Goal: Obtain resource: Download file/media

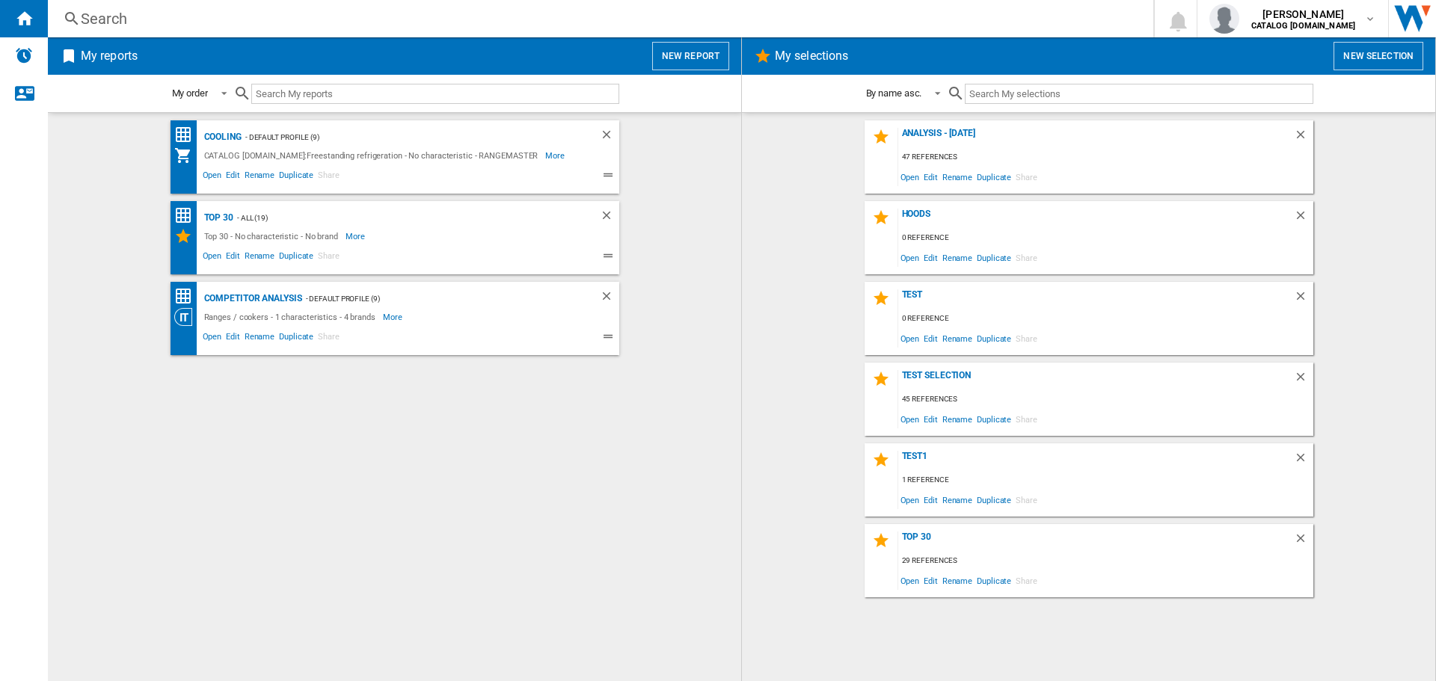
click at [144, 17] on div "Search" at bounding box center [597, 18] width 1033 height 21
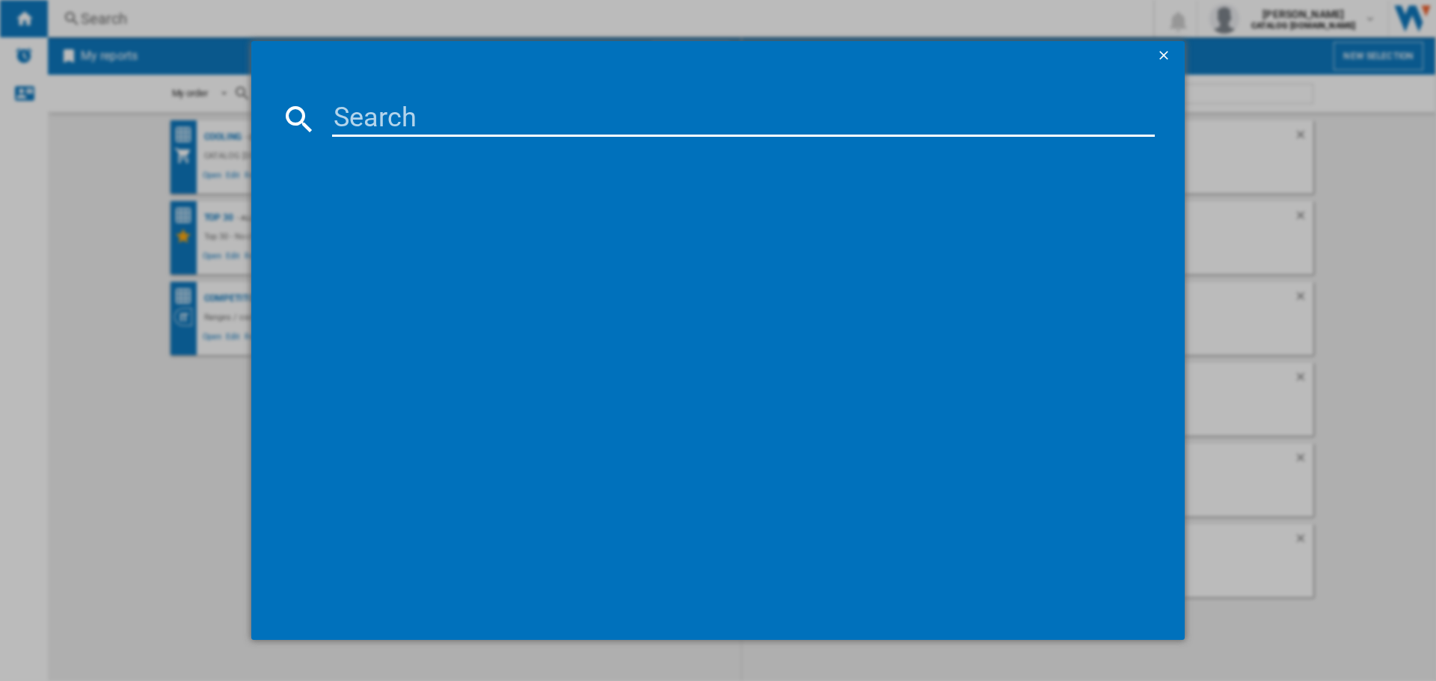
click at [339, 118] on input at bounding box center [743, 119] width 822 height 36
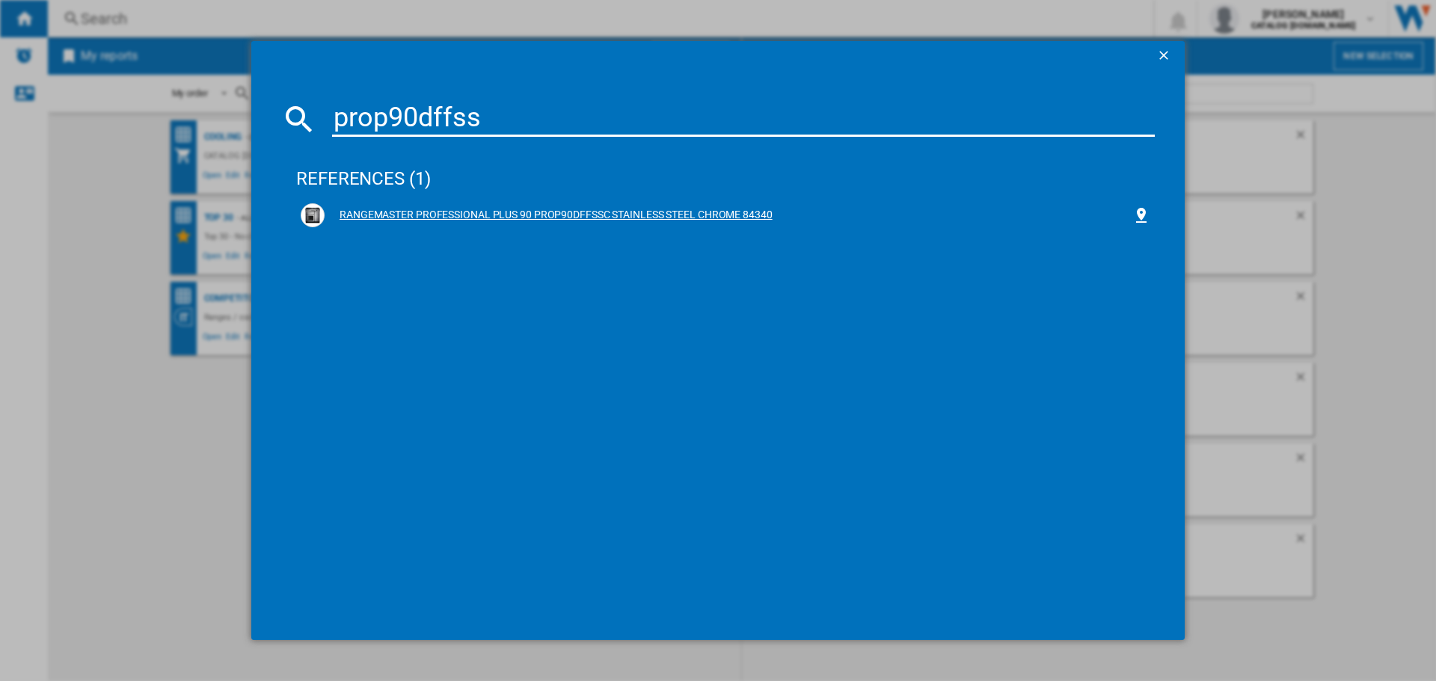
type input "prop90dffss"
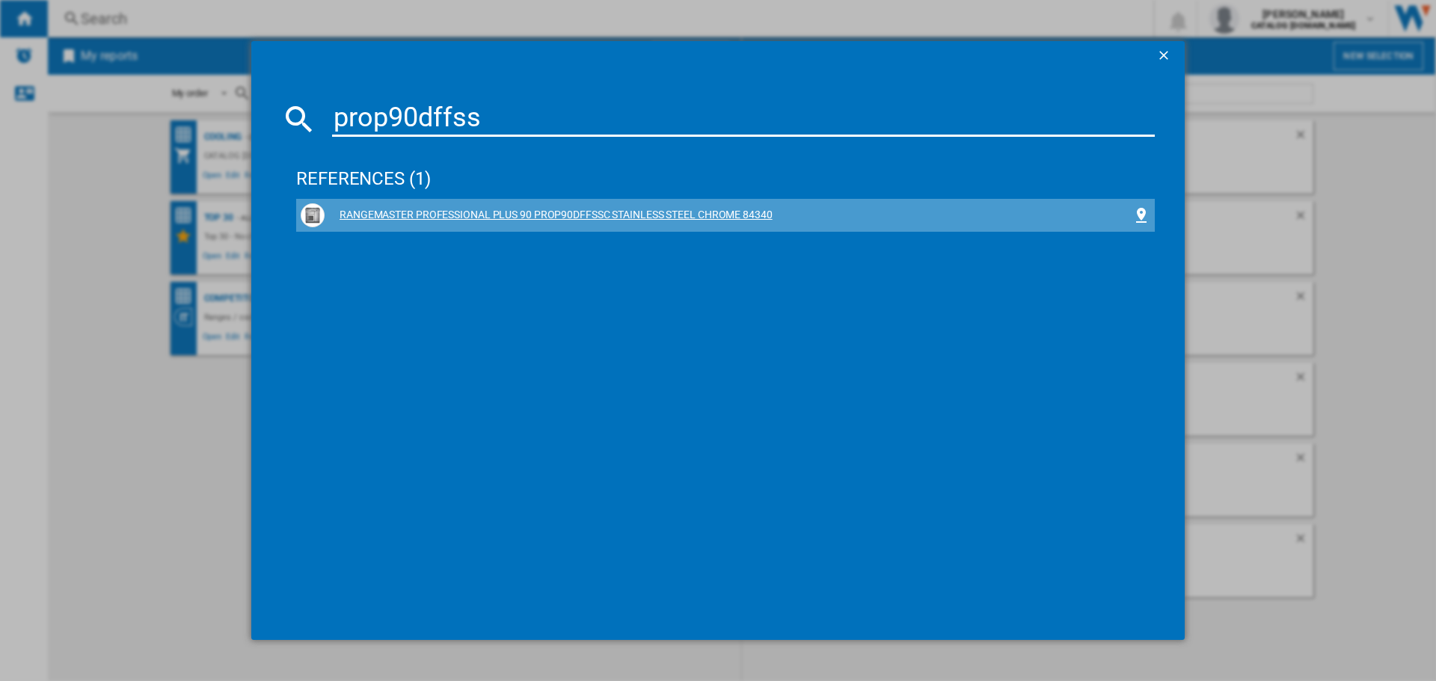
click at [496, 209] on div "RANGEMASTER PROFESSIONAL PLUS 90 PROP90DFFSSC STAINLESS STEEL CHROME 84340" at bounding box center [729, 215] width 808 height 15
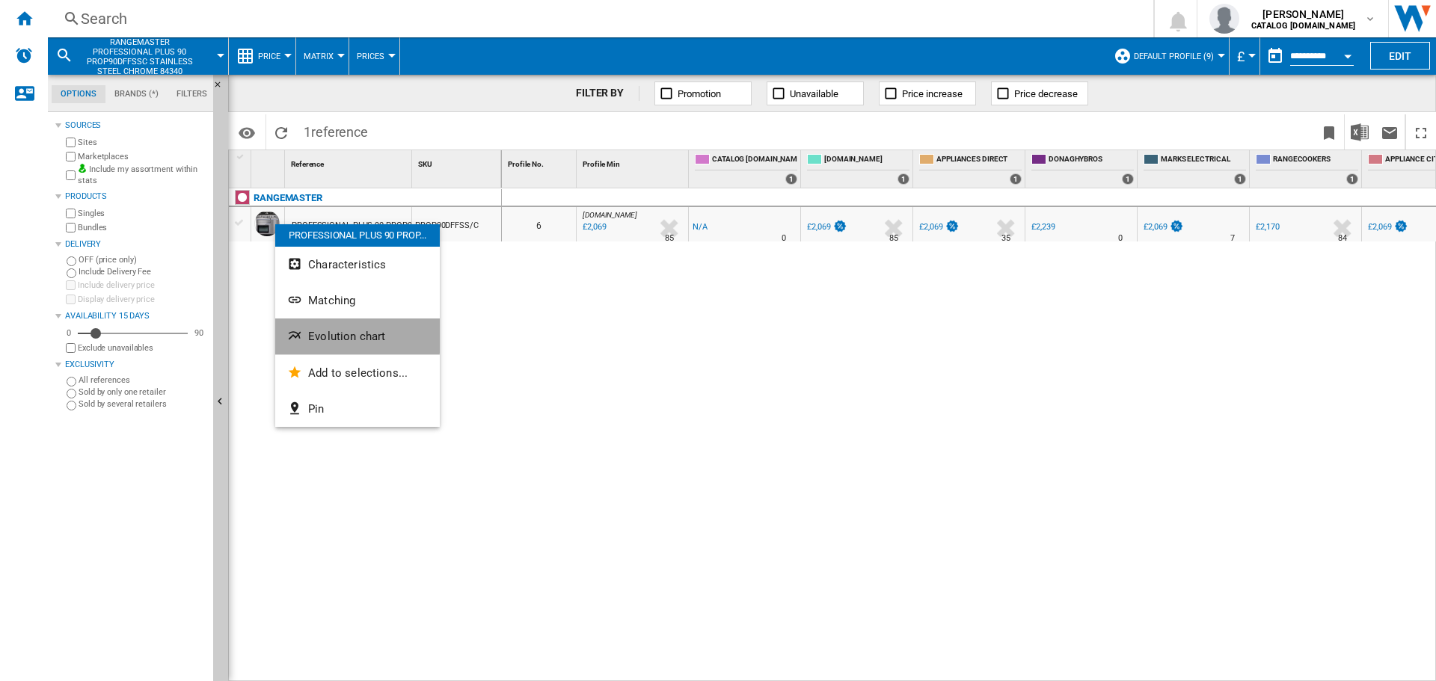
click at [324, 335] on span "Evolution chart" at bounding box center [346, 336] width 77 height 13
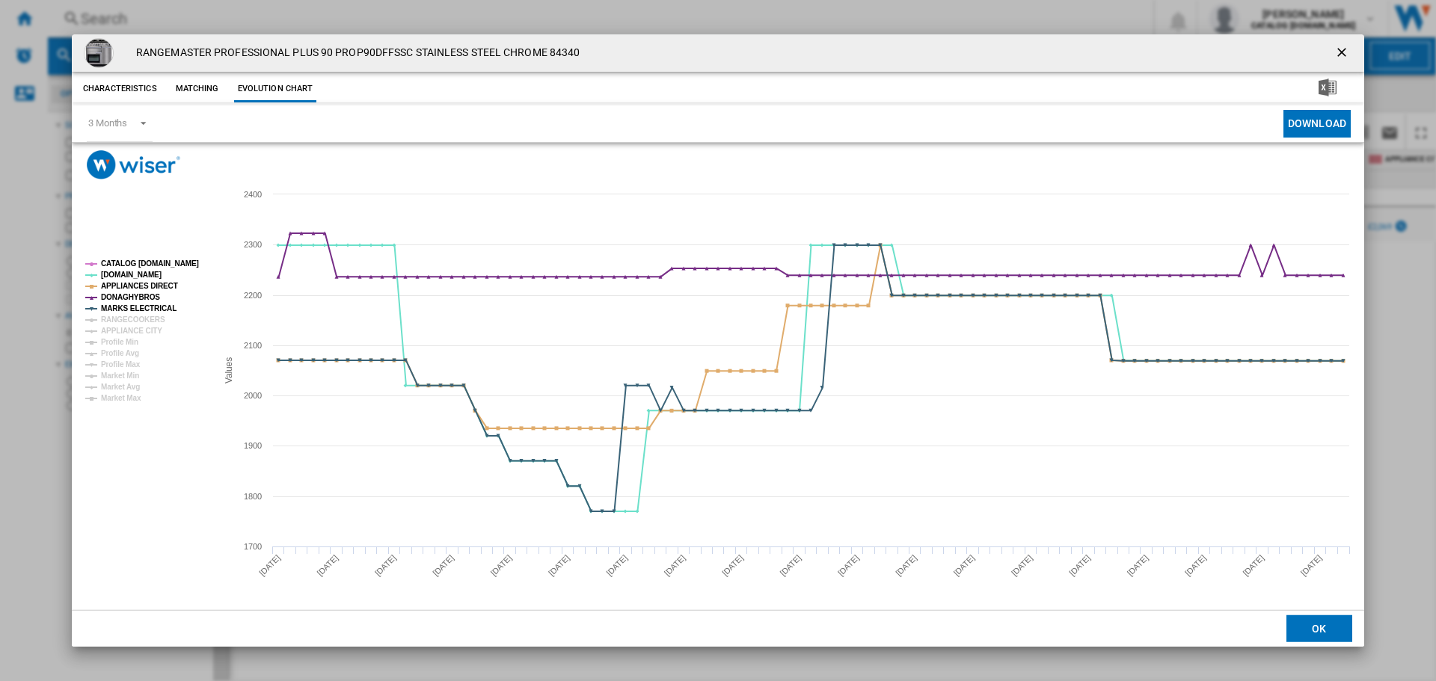
click at [1336, 52] on ng-md-icon "getI18NText('BUTTONS.CLOSE_DIALOG')" at bounding box center [1343, 54] width 18 height 18
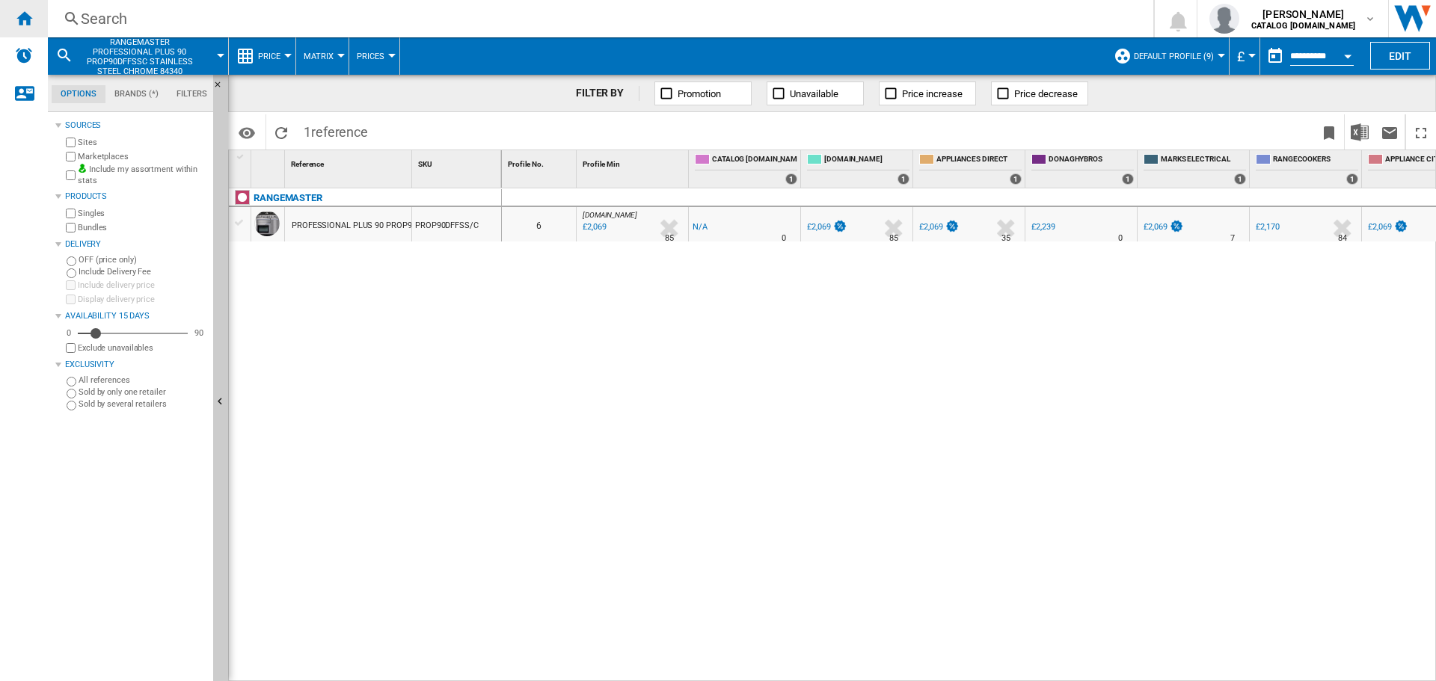
click at [35, 11] on div "Home" at bounding box center [24, 18] width 48 height 37
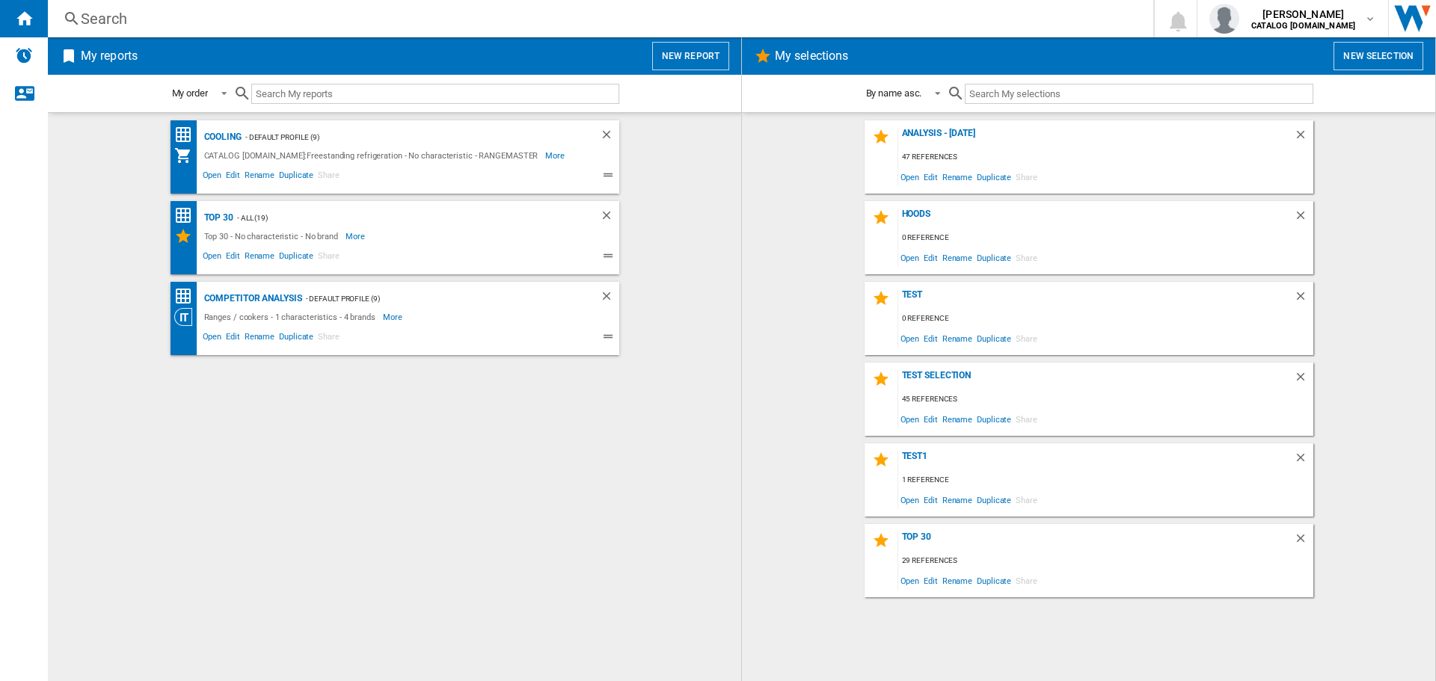
click at [680, 58] on button "New report" at bounding box center [690, 56] width 77 height 28
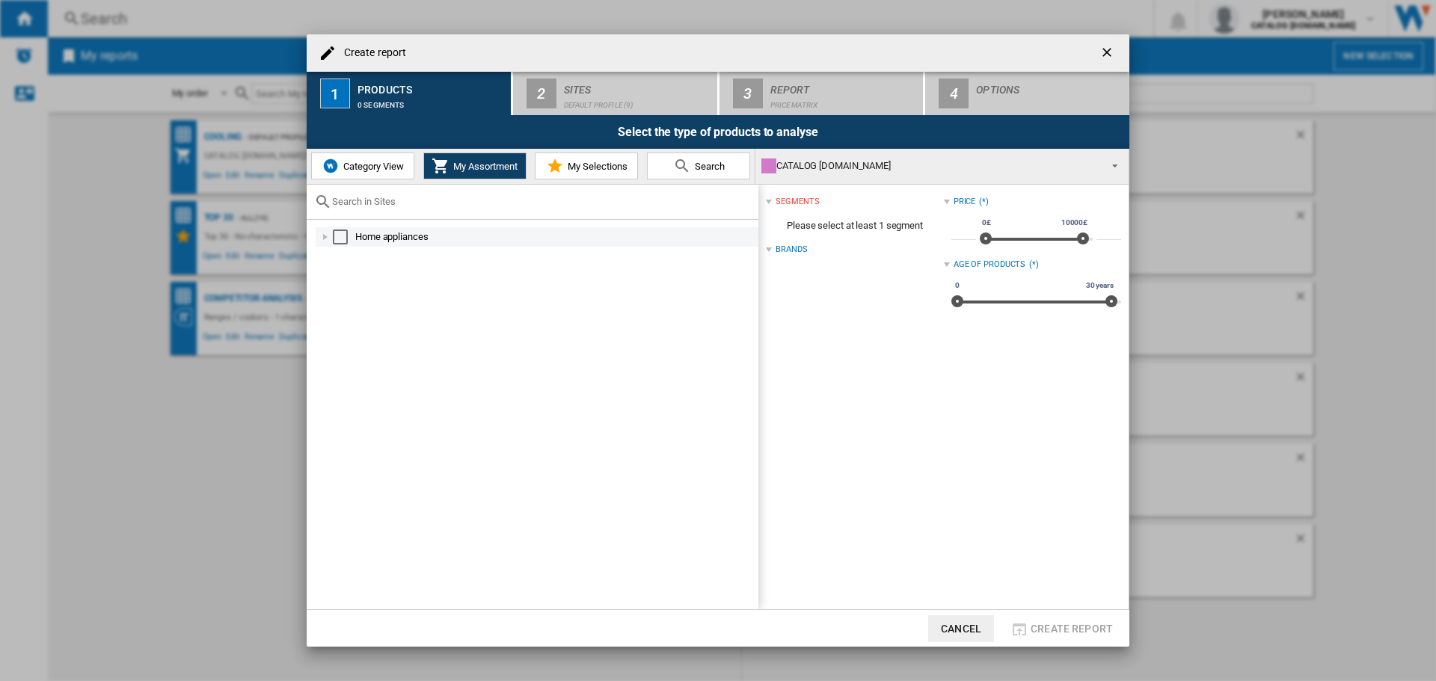
click at [320, 237] on div at bounding box center [325, 237] width 15 height 15
click at [345, 296] on div at bounding box center [341, 295] width 15 height 15
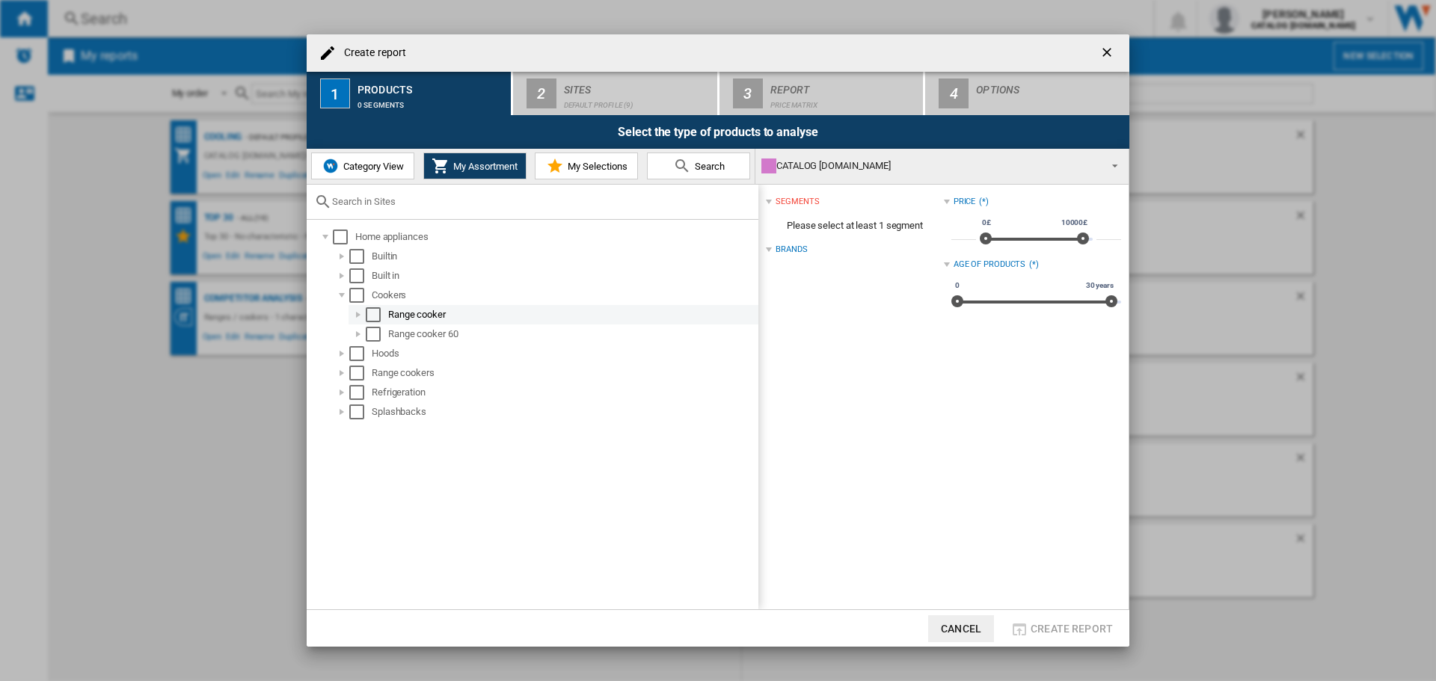
click at [370, 313] on div "Select" at bounding box center [373, 314] width 15 height 15
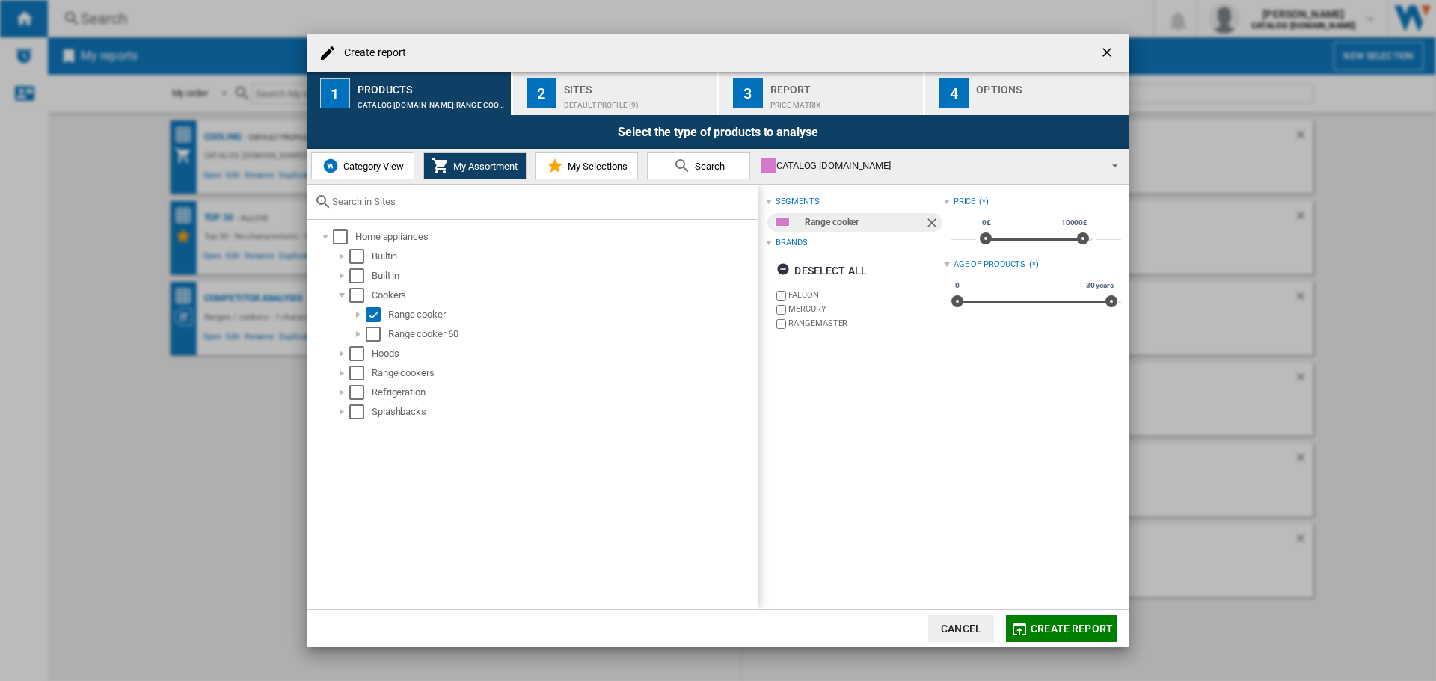
click at [573, 99] on div "Default profile (9)" at bounding box center [637, 101] width 147 height 16
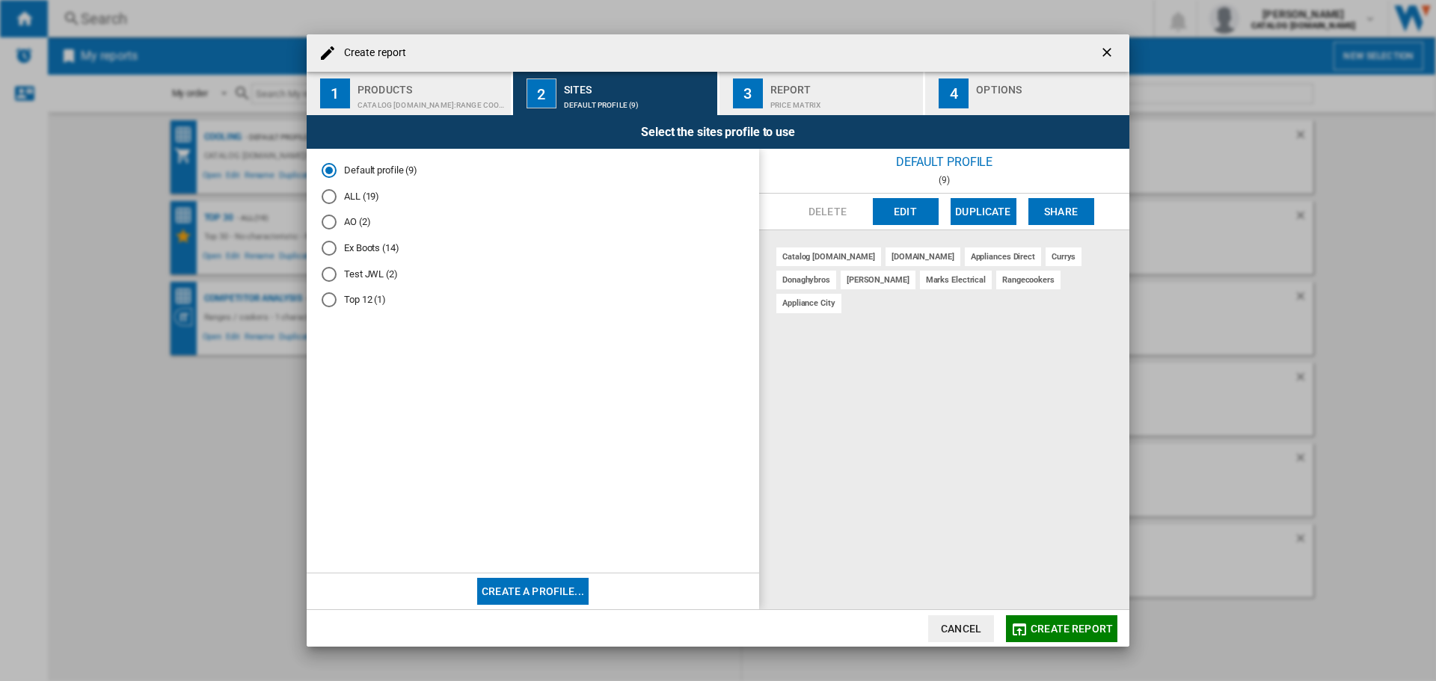
click at [327, 197] on div "ALL (19)" at bounding box center [329, 196] width 15 height 15
click at [780, 93] on div "Price Matrix" at bounding box center [843, 101] width 147 height 16
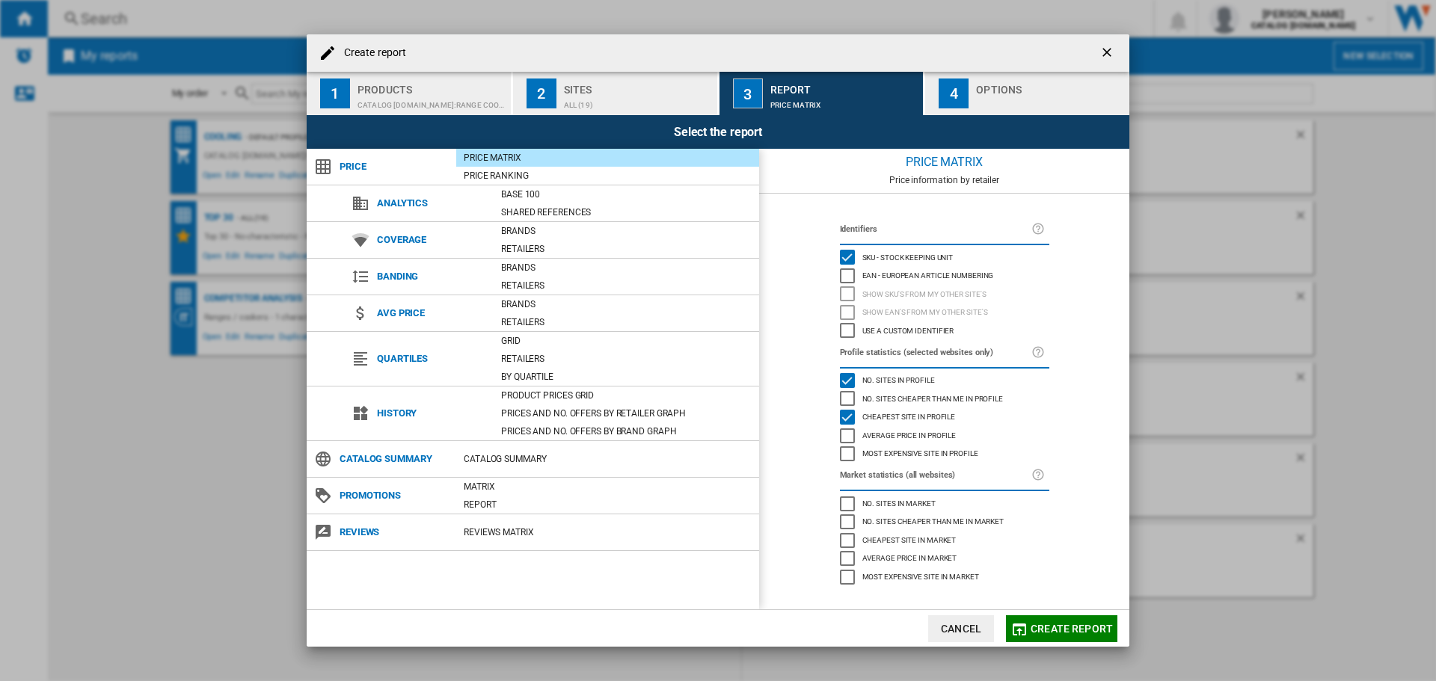
click at [1068, 627] on span "Create report" at bounding box center [1071, 629] width 82 height 12
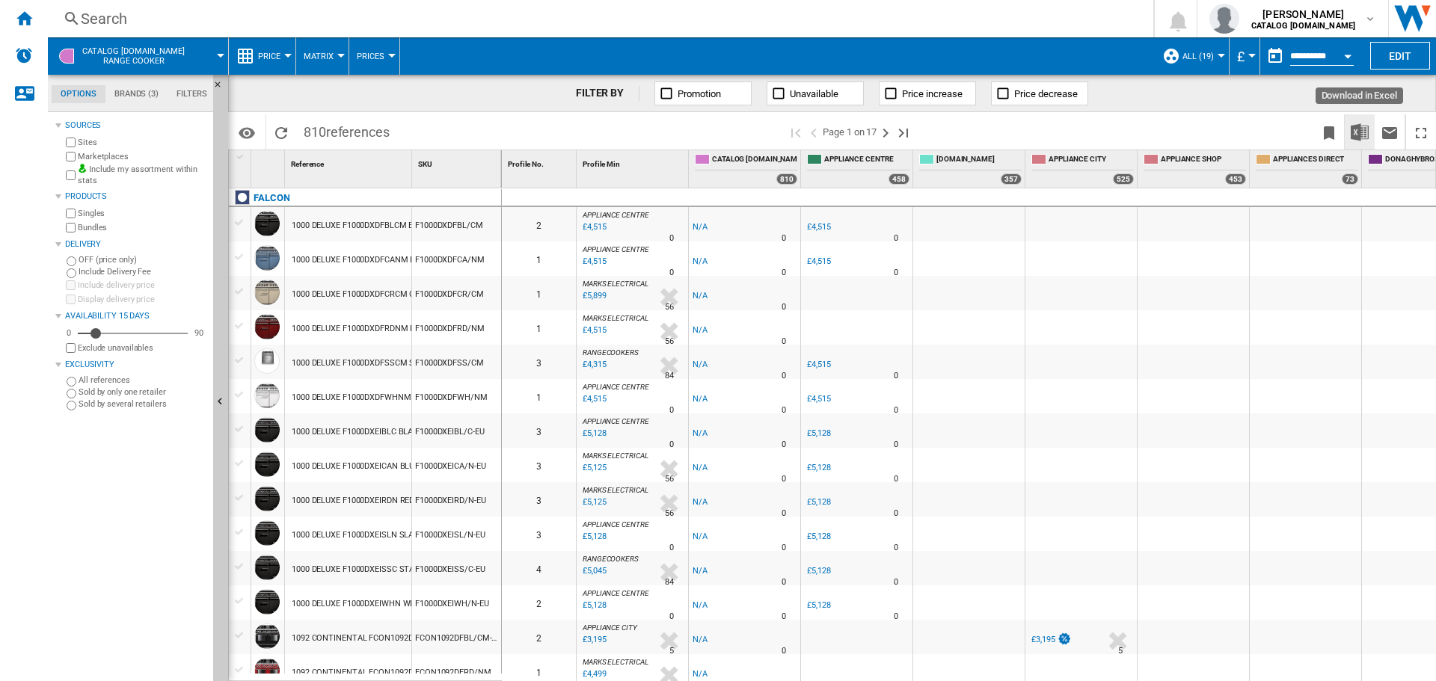
click at [1361, 123] on img "Download in Excel" at bounding box center [1359, 132] width 18 height 18
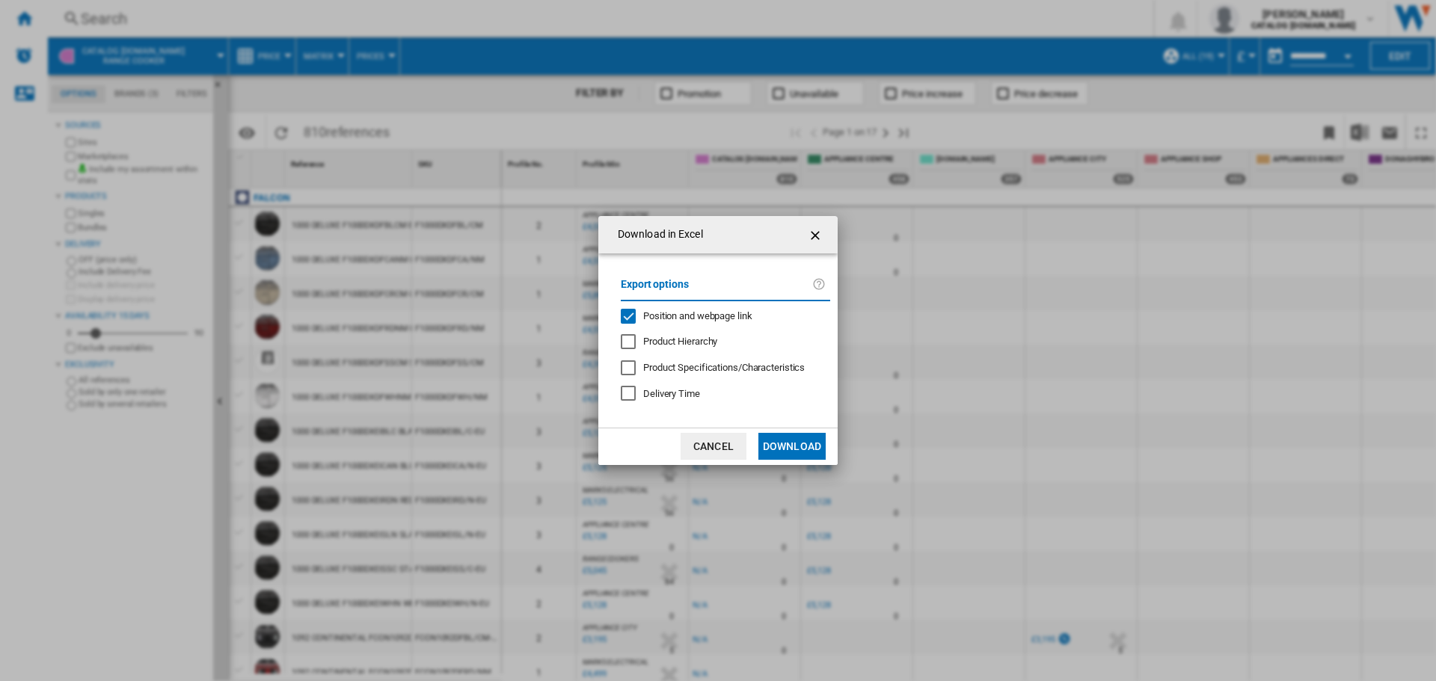
click at [753, 452] on md-dialog-actions "Cancel Download" at bounding box center [717, 446] width 239 height 37
click at [772, 449] on button "Download" at bounding box center [791, 446] width 67 height 27
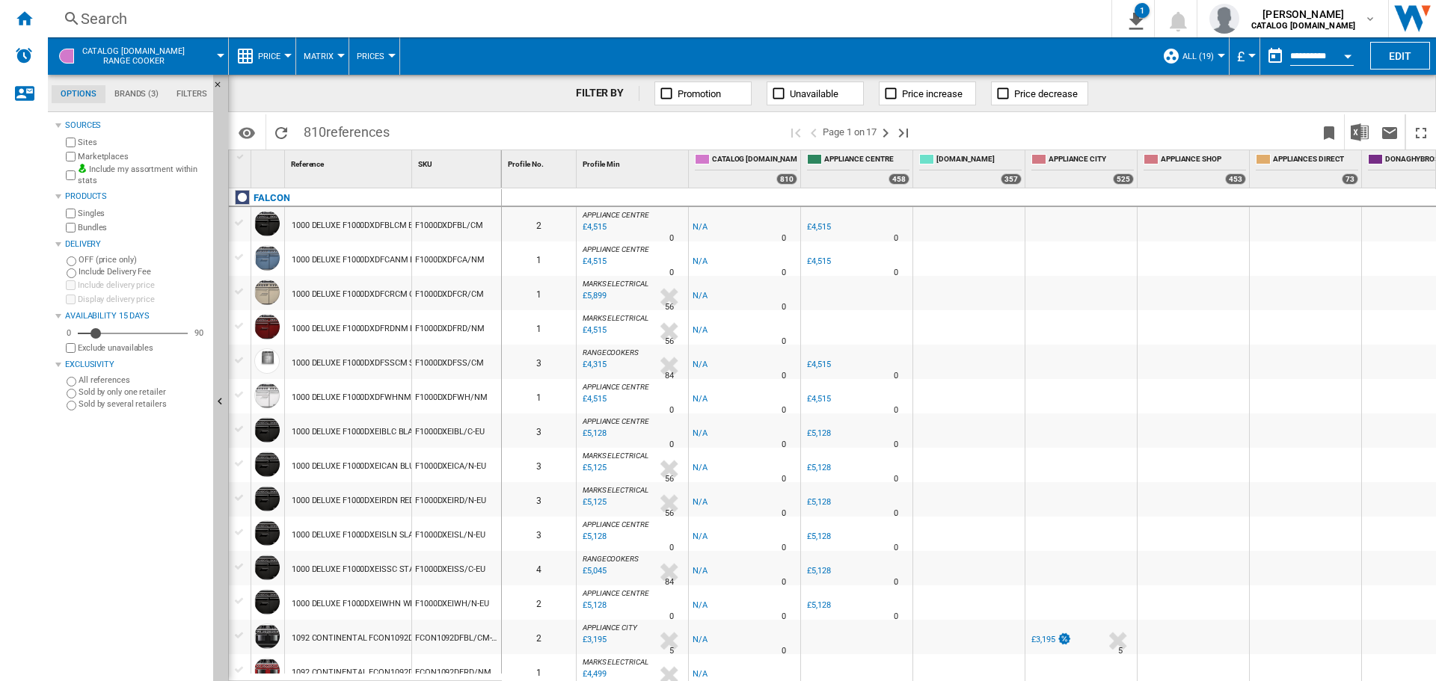
click at [116, 20] on div "Search" at bounding box center [576, 18] width 991 height 21
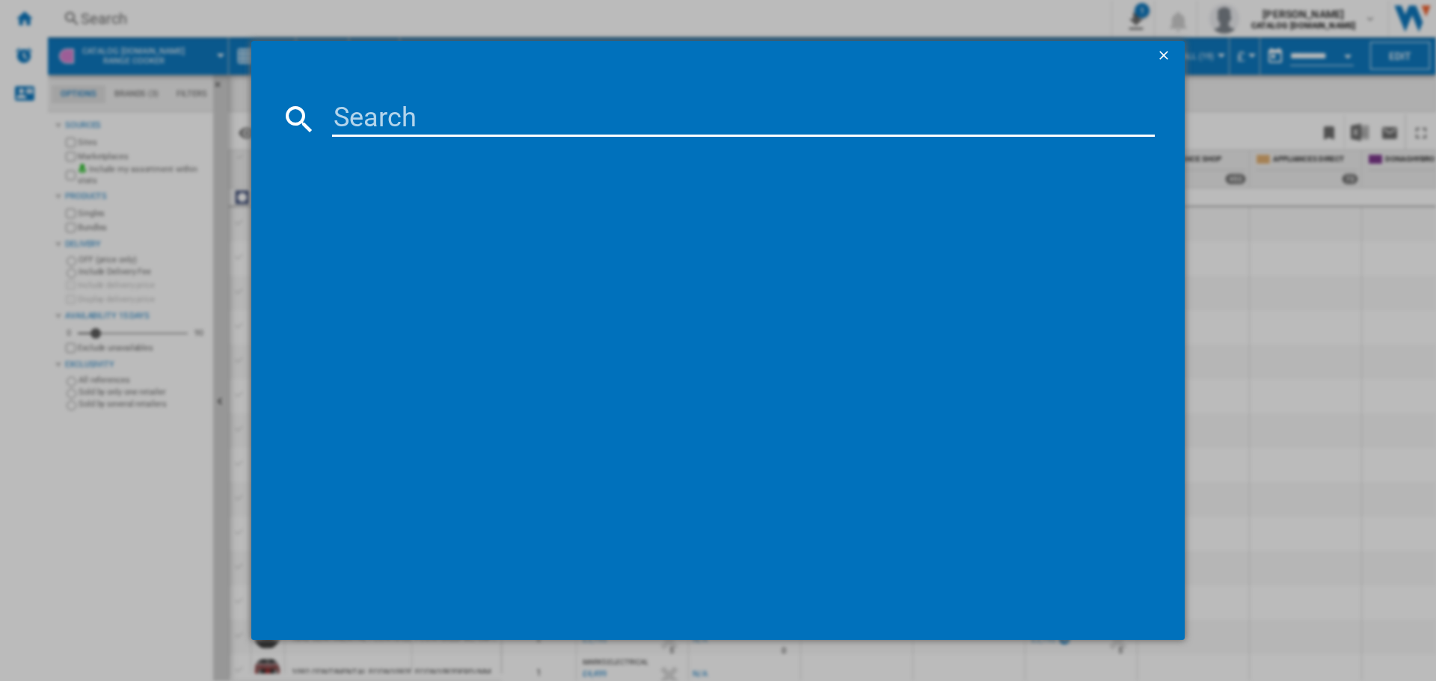
click at [387, 119] on input at bounding box center [743, 119] width 822 height 36
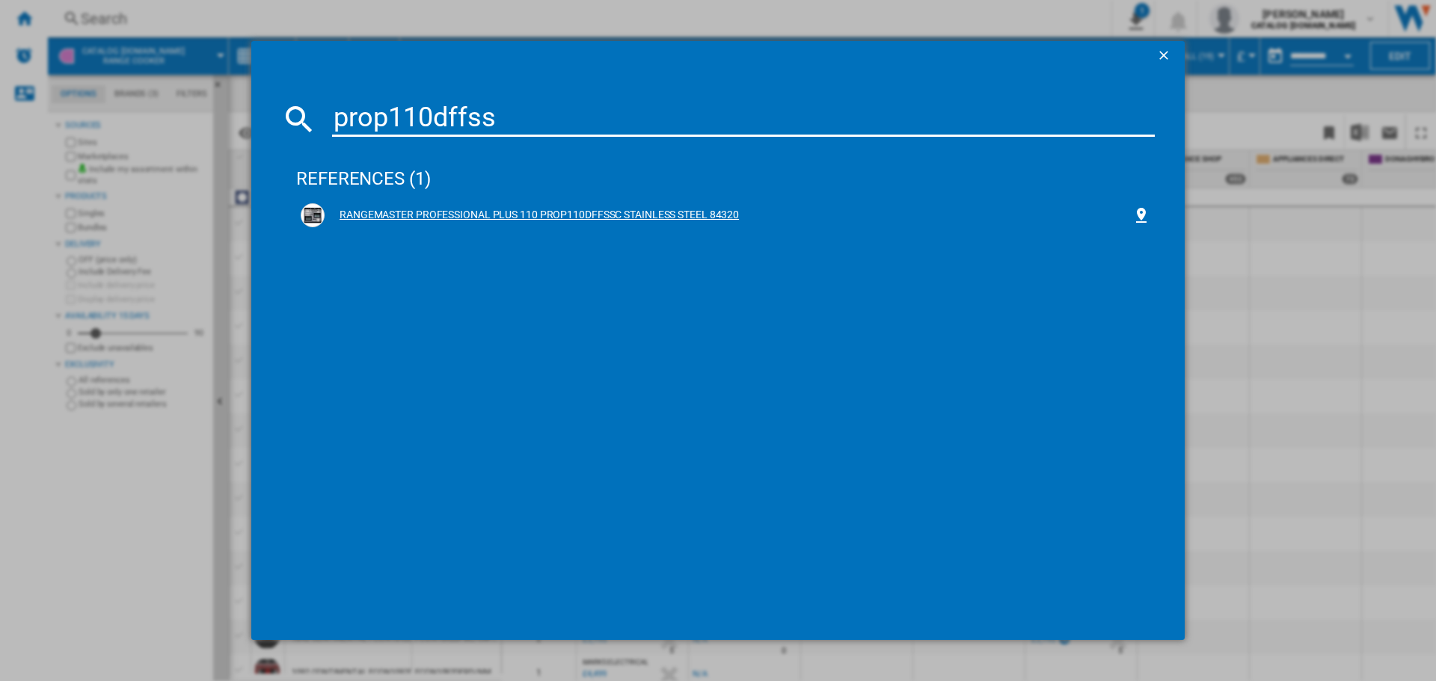
type input "prop110dffss"
click at [533, 215] on div "RANGEMASTER PROFESSIONAL PLUS 110 PROP110DFFSSC STAINLESS STEEL 84320" at bounding box center [729, 215] width 808 height 15
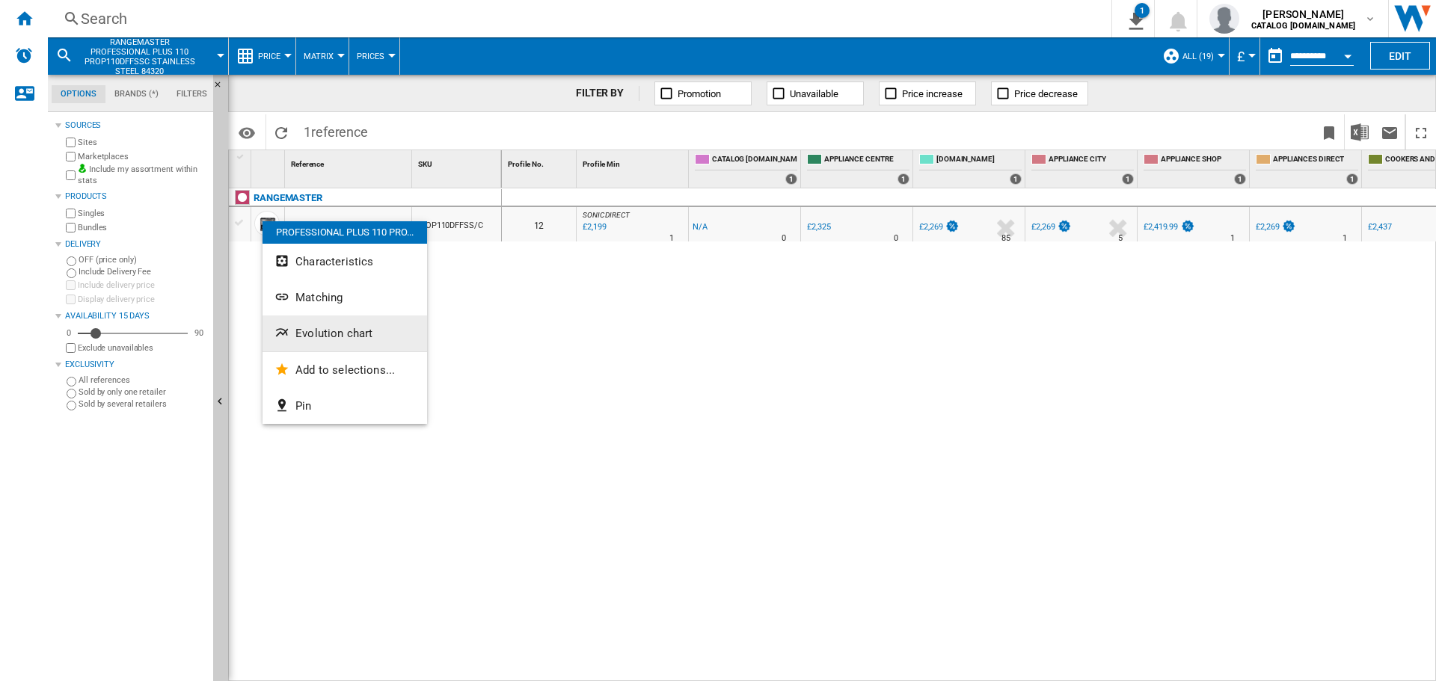
click at [317, 332] on span "Evolution chart" at bounding box center [333, 333] width 77 height 13
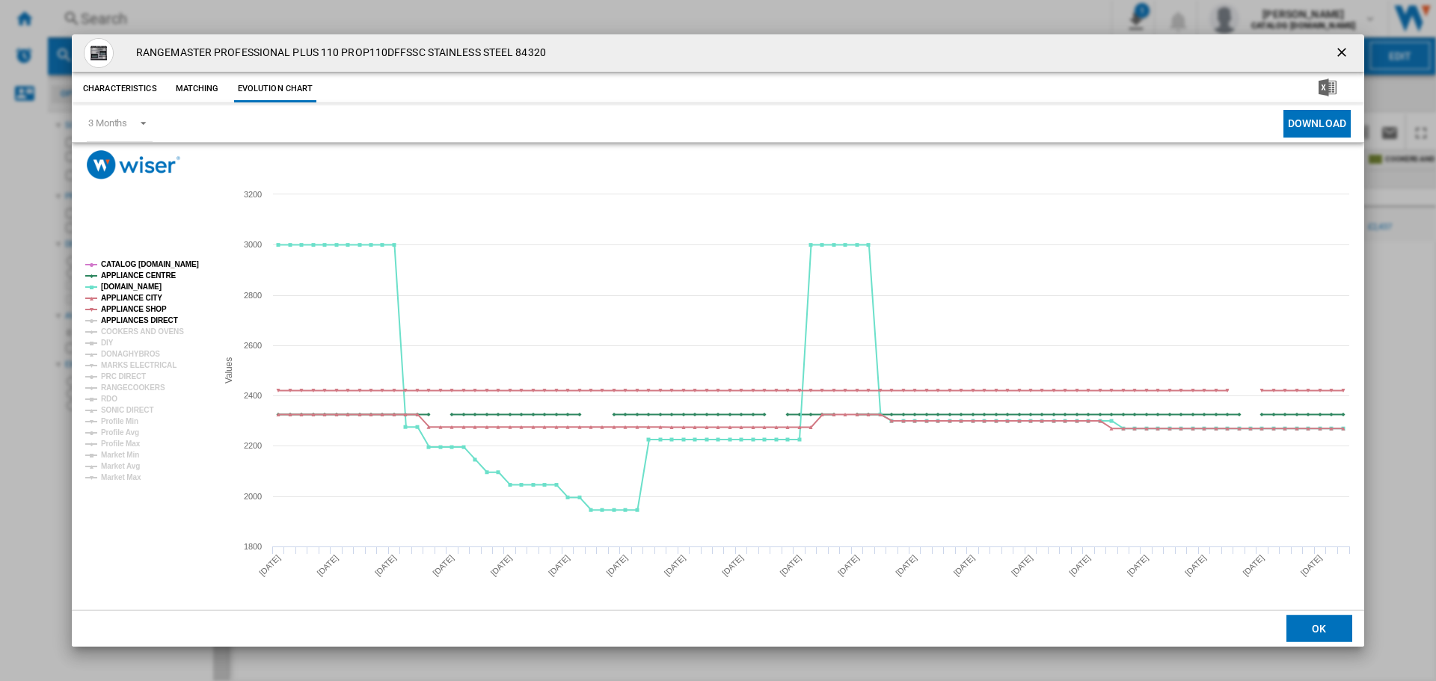
click at [137, 322] on tspan "APPLIANCES DIRECT" at bounding box center [139, 320] width 77 height 8
click at [128, 363] on tspan "MARKS ELECTRICAL" at bounding box center [139, 365] width 76 height 8
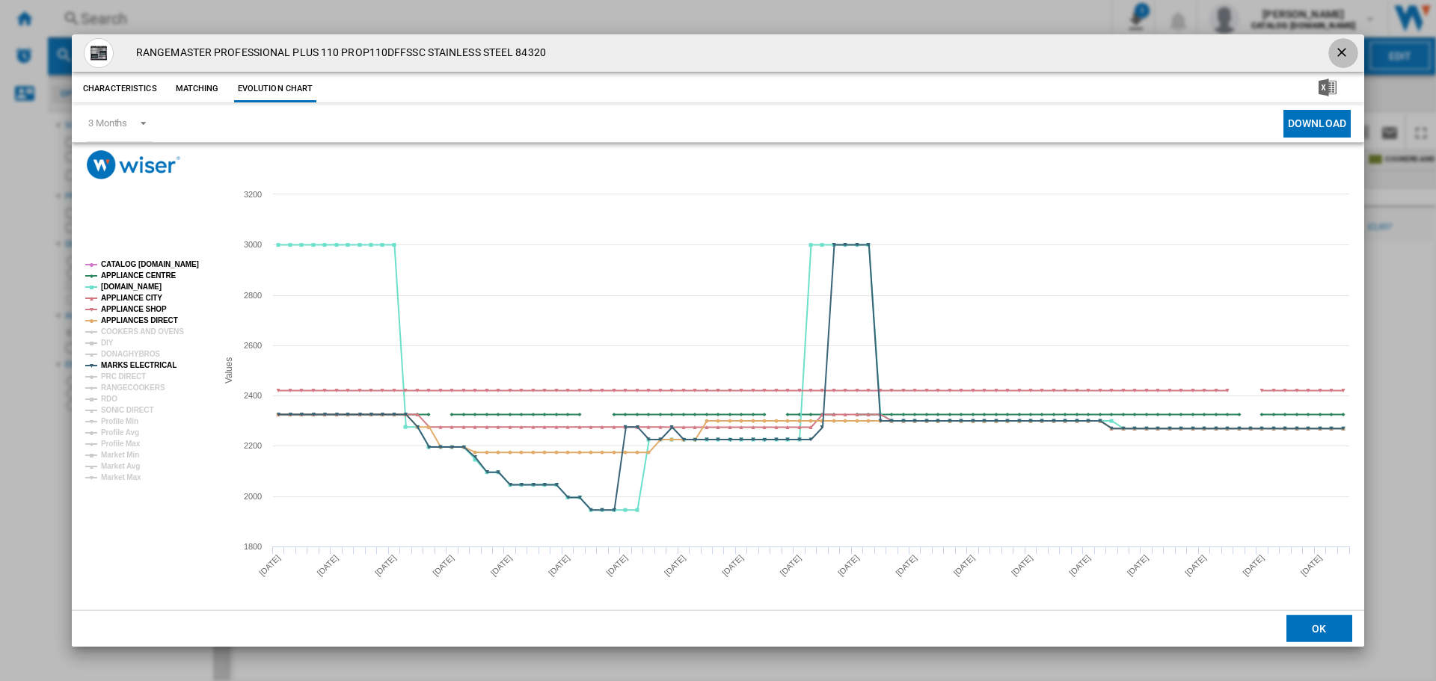
click at [1341, 49] on ng-md-icon "getI18NText('BUTTONS.CLOSE_DIALOG')" at bounding box center [1343, 54] width 18 height 18
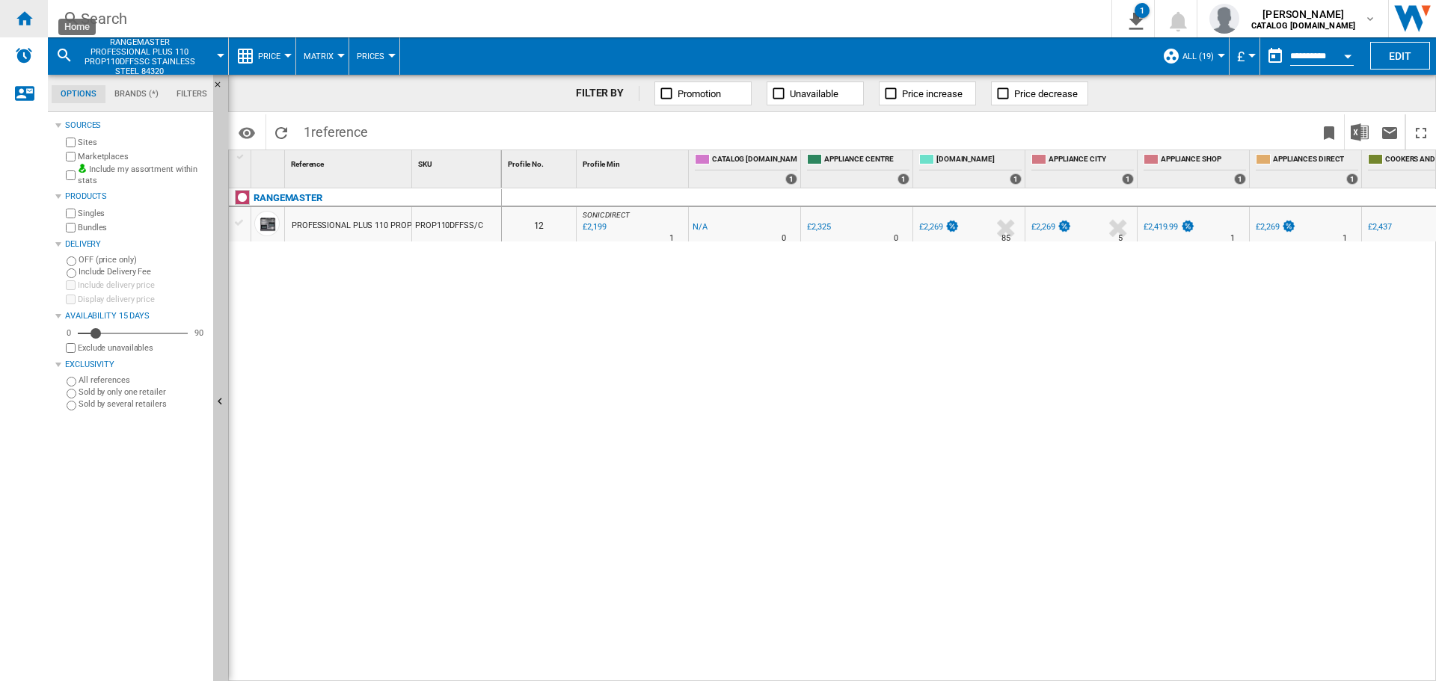
click at [31, 19] on ng-md-icon "Home" at bounding box center [24, 18] width 18 height 18
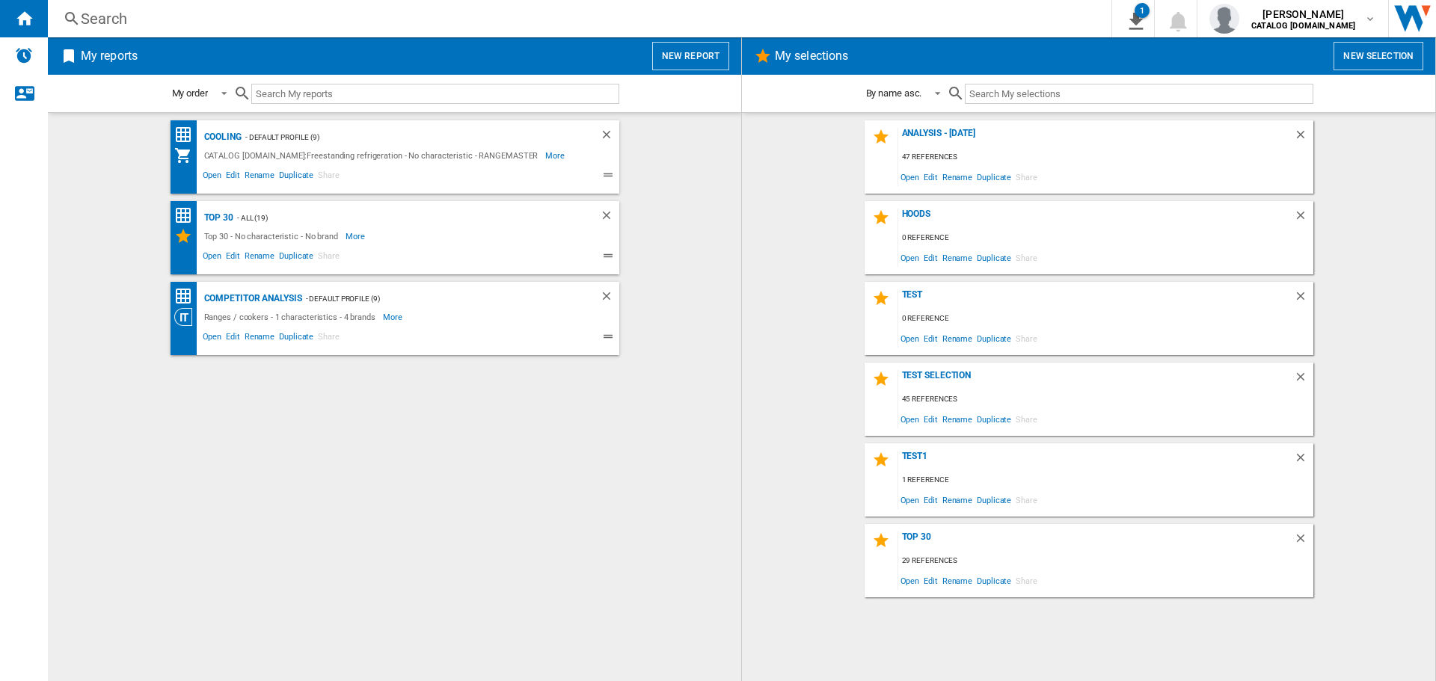
click at [668, 57] on button "New report" at bounding box center [690, 56] width 77 height 28
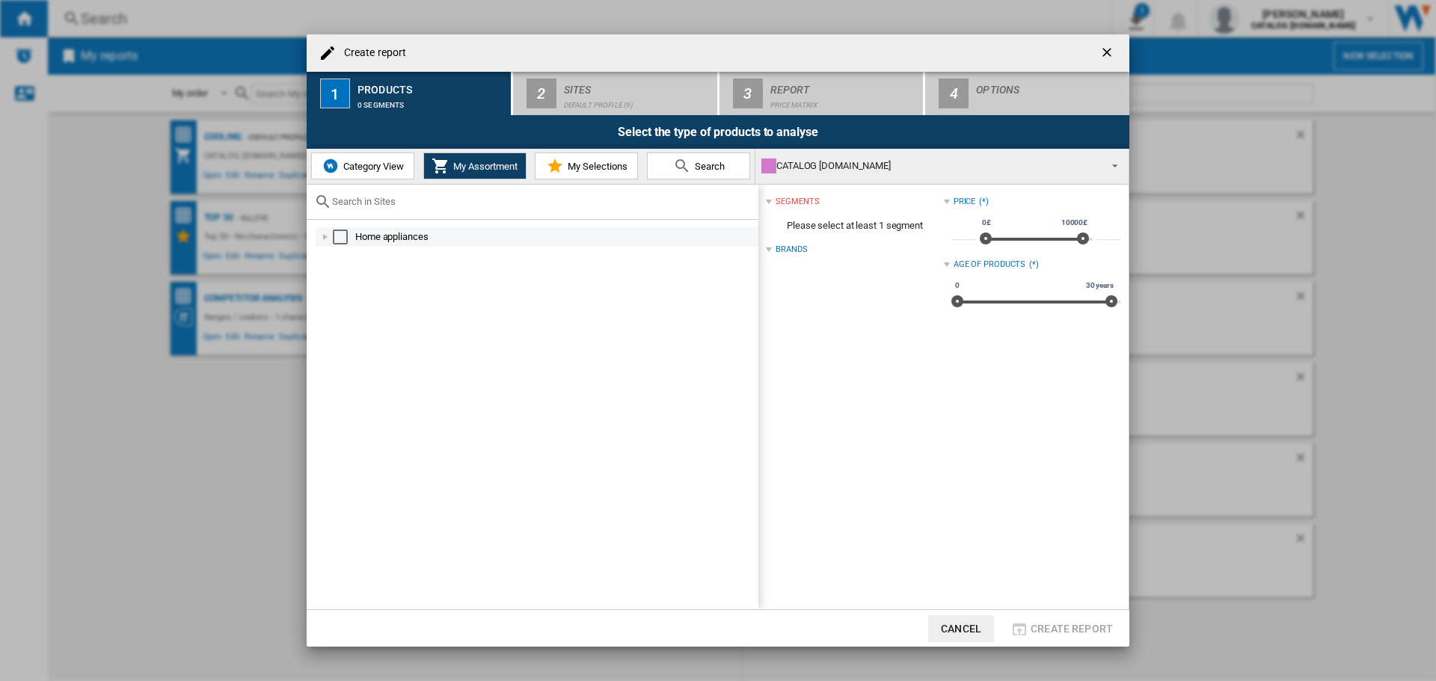
click at [323, 235] on div "Create report ..." at bounding box center [325, 237] width 15 height 15
click at [339, 294] on div "Create report ..." at bounding box center [341, 295] width 15 height 15
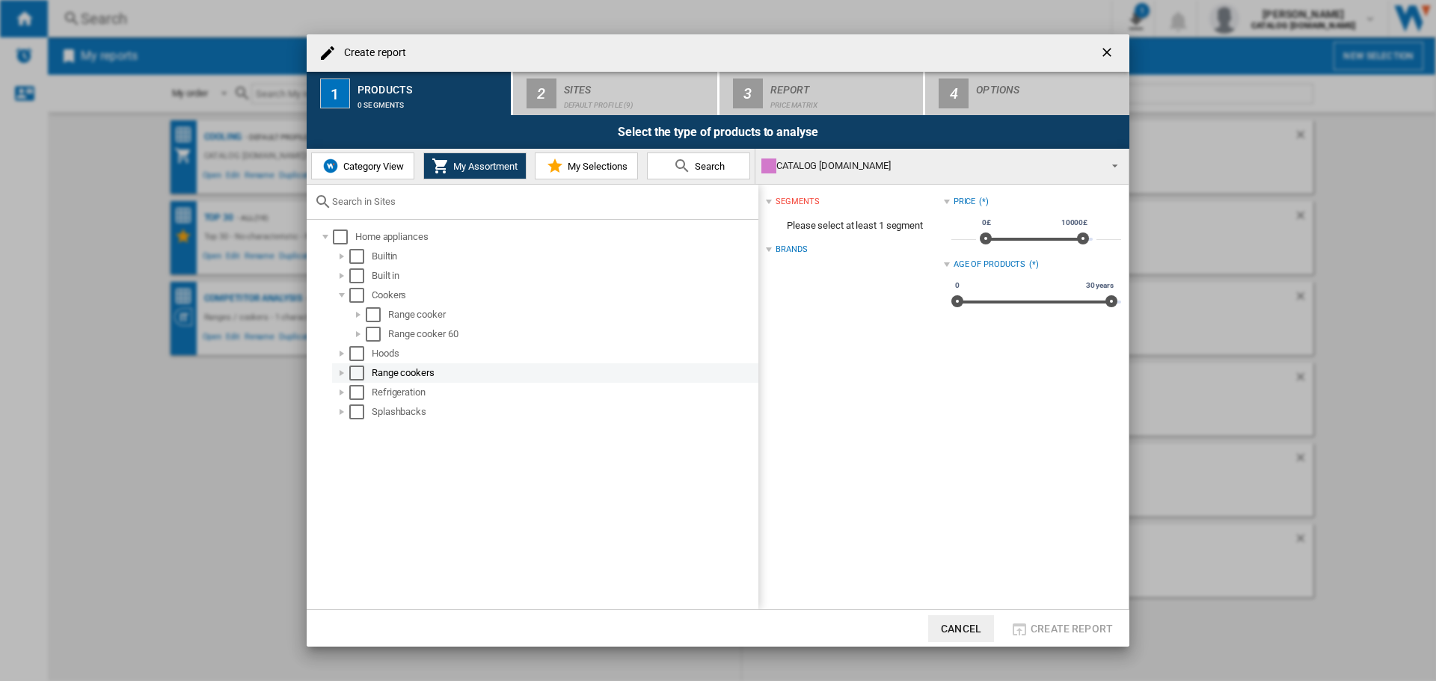
click at [354, 375] on div "Select" at bounding box center [356, 373] width 15 height 15
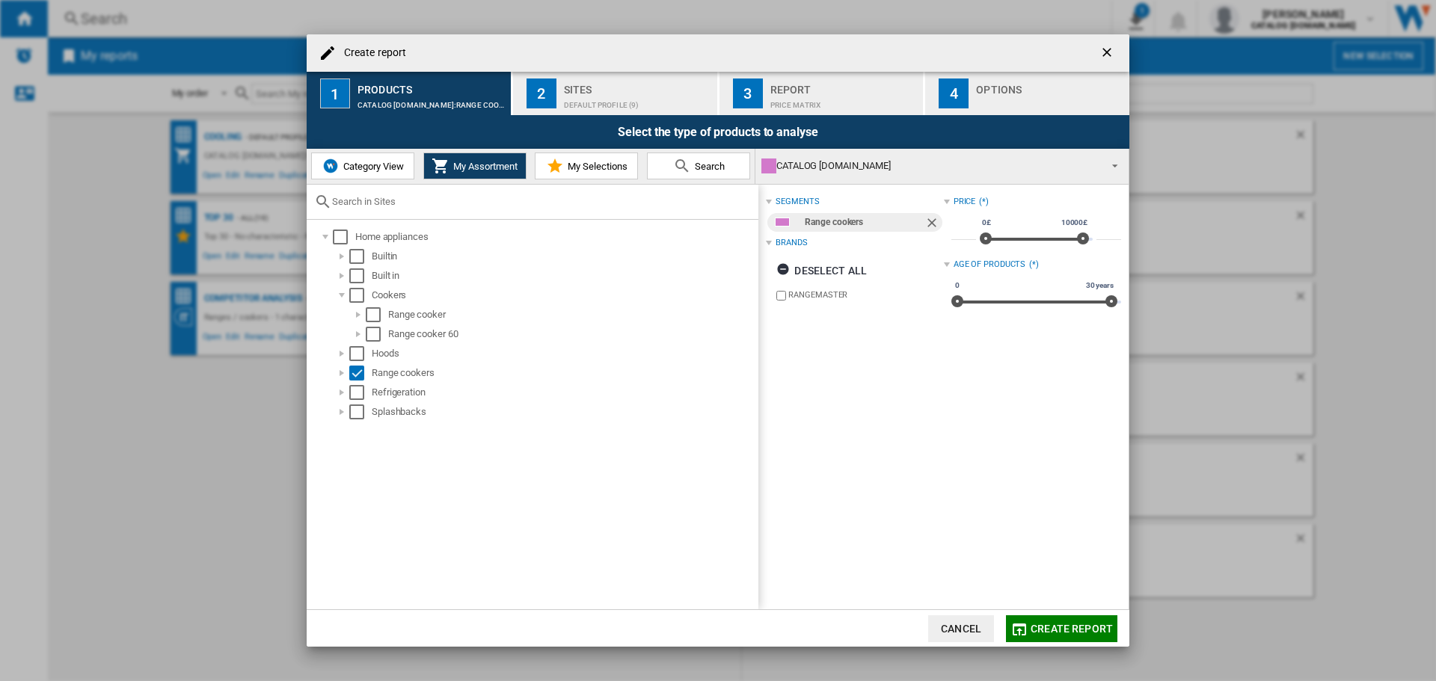
click at [627, 103] on div "Default profile (9)" at bounding box center [637, 101] width 147 height 16
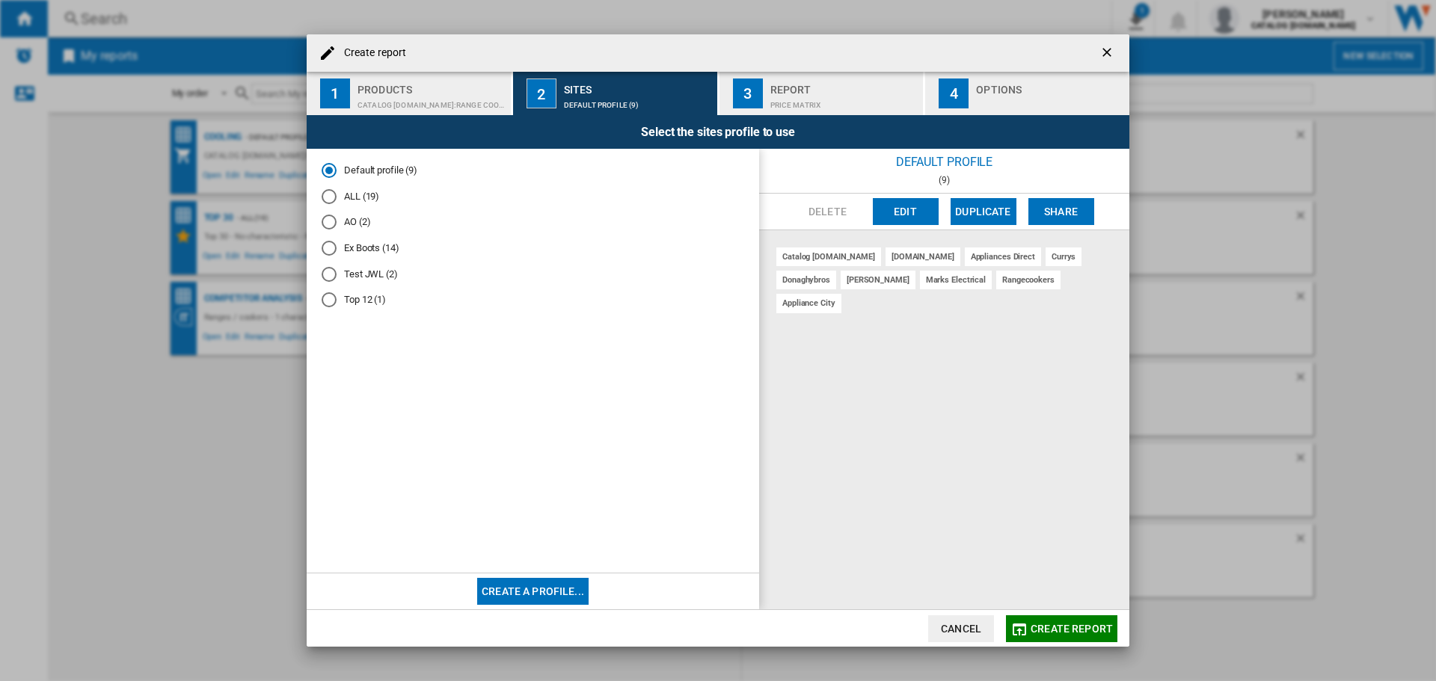
click at [1028, 630] on md-icon "Create report ..." at bounding box center [1019, 630] width 18 height 18
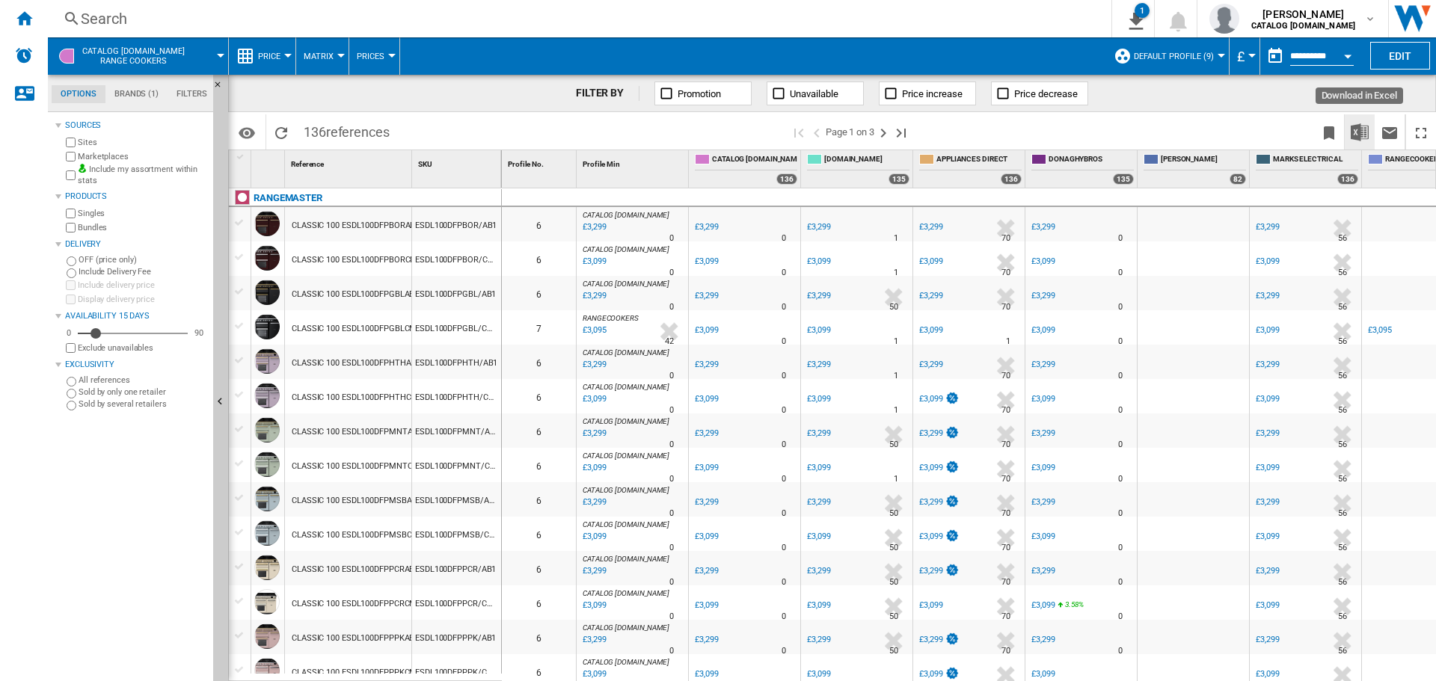
click at [1367, 128] on img "Download in Excel" at bounding box center [1359, 132] width 18 height 18
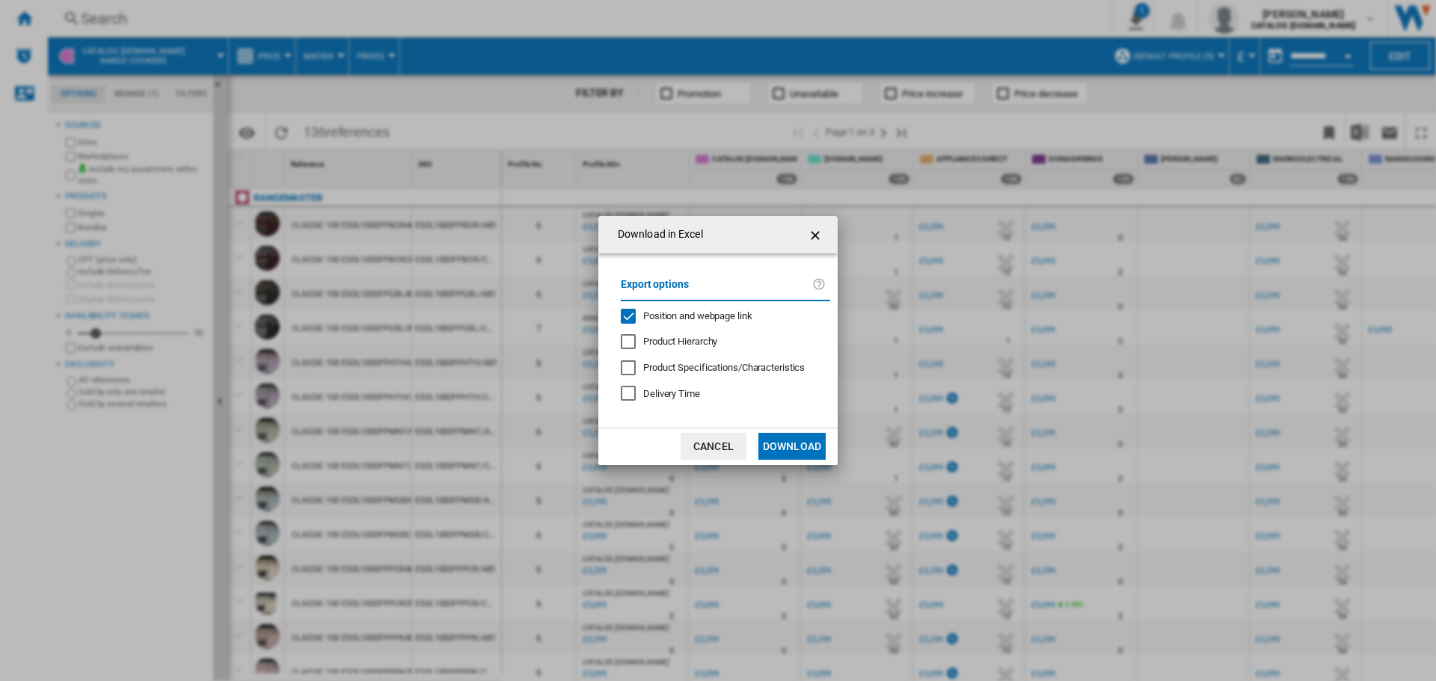
click at [787, 448] on button "Download" at bounding box center [791, 446] width 67 height 27
